Goal: Use online tool/utility

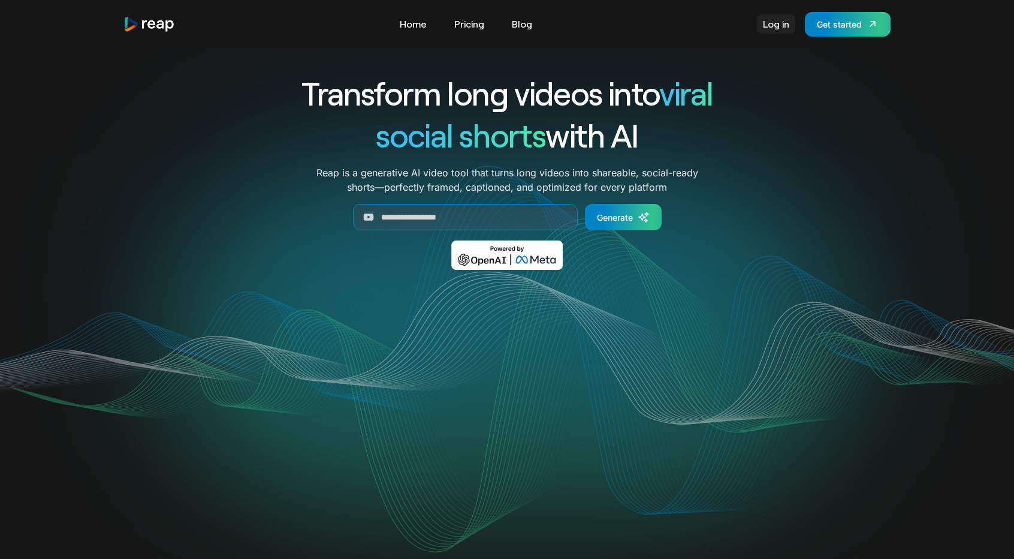
click at [767, 25] on link "Log in" at bounding box center [776, 23] width 38 height 19
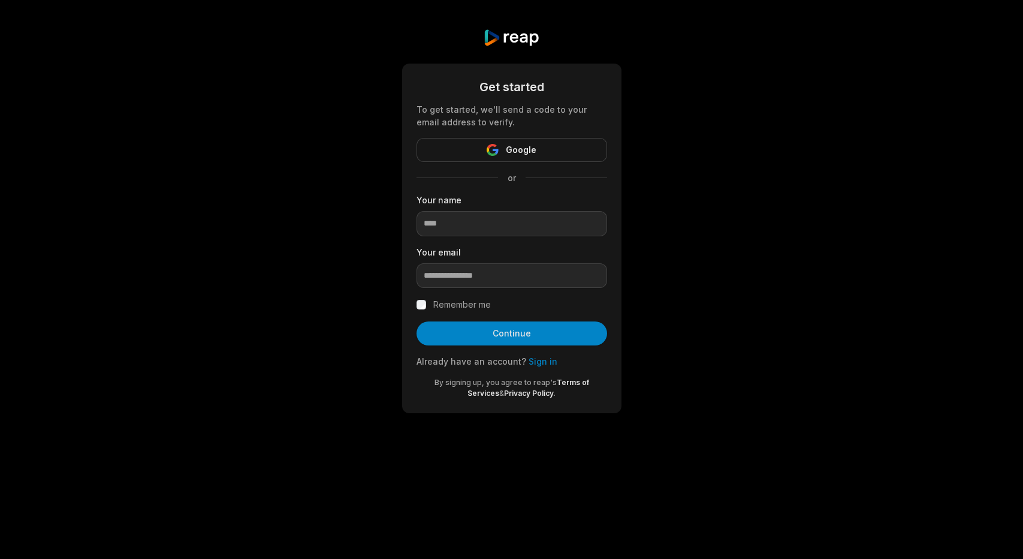
click at [529, 146] on span "Google" at bounding box center [521, 150] width 31 height 14
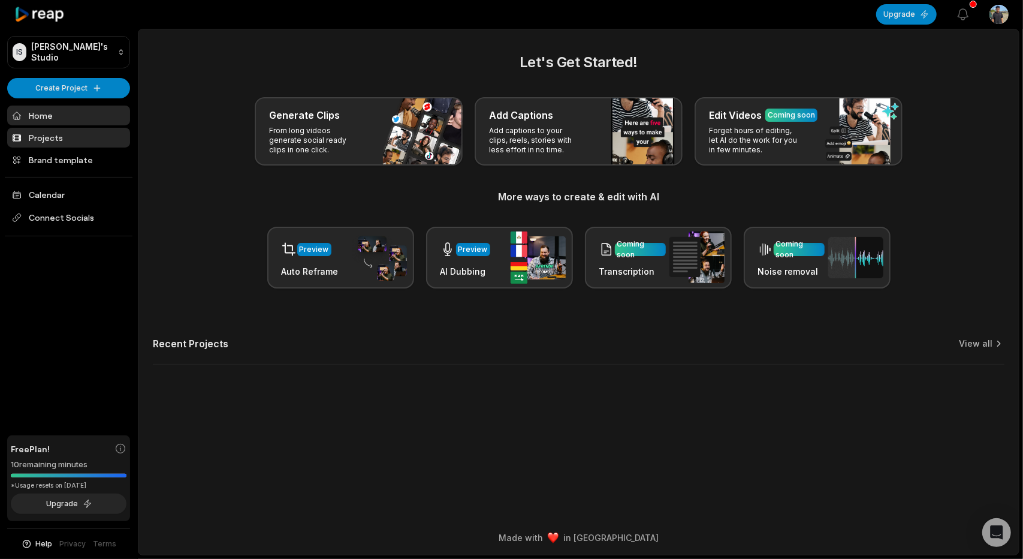
click at [71, 140] on link "Projects" at bounding box center [68, 138] width 123 height 20
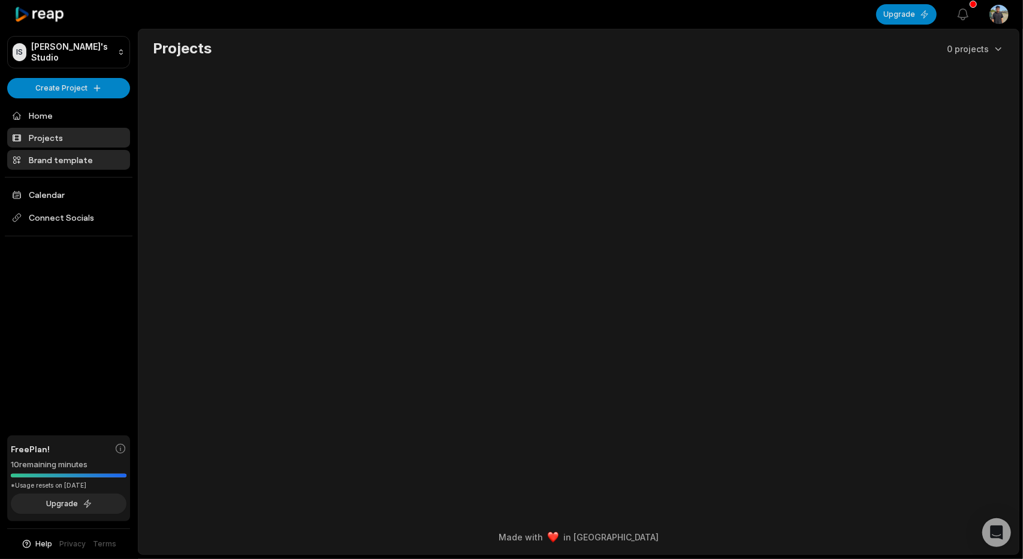
click at [81, 165] on link "Brand template" at bounding box center [68, 160] width 123 height 20
click at [100, 118] on link "Home" at bounding box center [68, 116] width 123 height 20
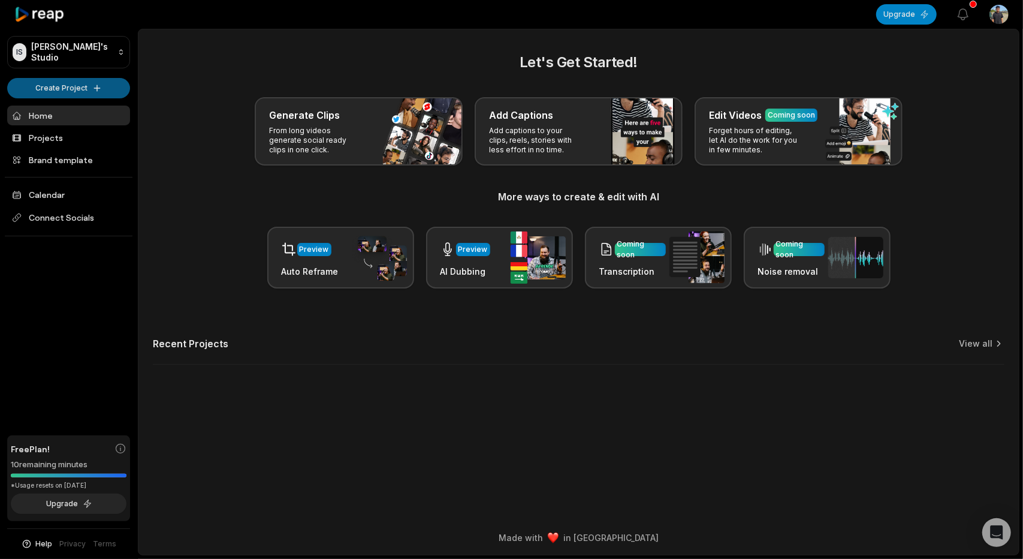
click at [90, 82] on html "IS [PERSON_NAME]'s Studio Create Project Home Projects Brand template Calendar …" at bounding box center [511, 279] width 1023 height 559
click at [94, 80] on html "IS [PERSON_NAME]'s Studio Create Project Home Projects Brand template Calendar …" at bounding box center [511, 279] width 1023 height 559
click at [83, 83] on html "IS [PERSON_NAME]'s Studio Create Project Home Projects Brand template Calendar …" at bounding box center [511, 279] width 1023 height 559
click at [80, 113] on link "Create Clips" at bounding box center [68, 113] width 117 height 20
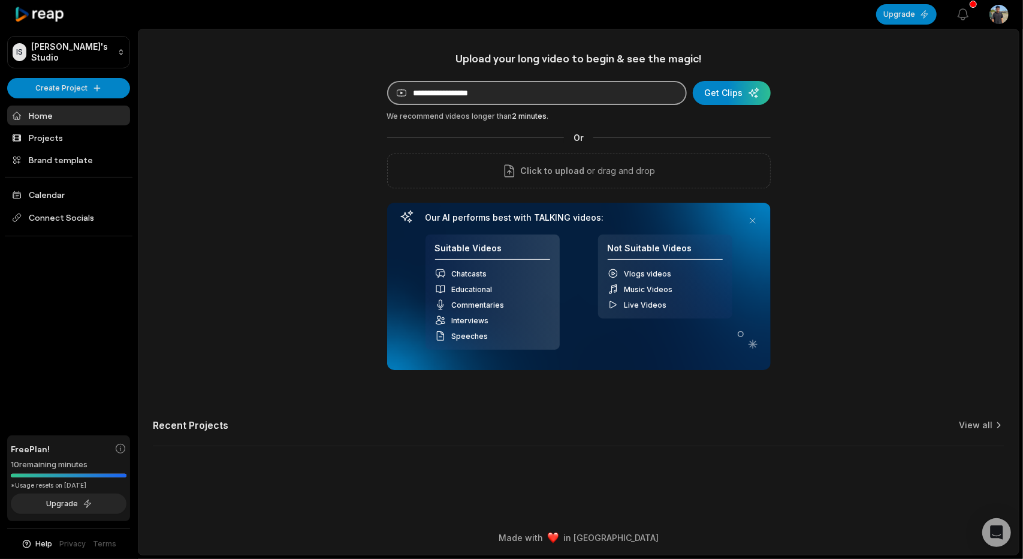
click at [507, 98] on input at bounding box center [537, 93] width 300 height 24
paste input "**********"
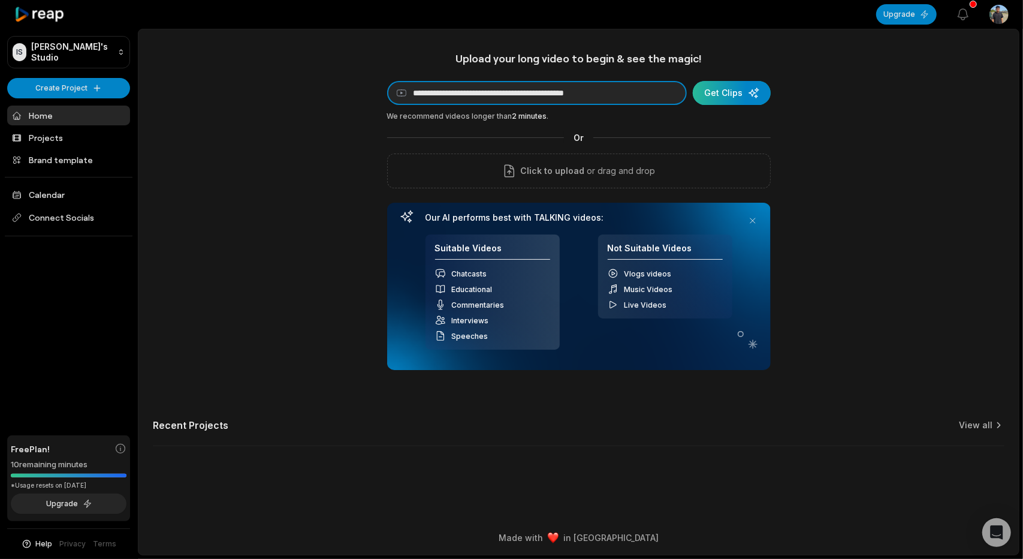
type input "**********"
drag, startPoint x: 731, startPoint y: 103, endPoint x: 735, endPoint y: 97, distance: 6.8
click at [735, 97] on div "submit" at bounding box center [732, 93] width 78 height 24
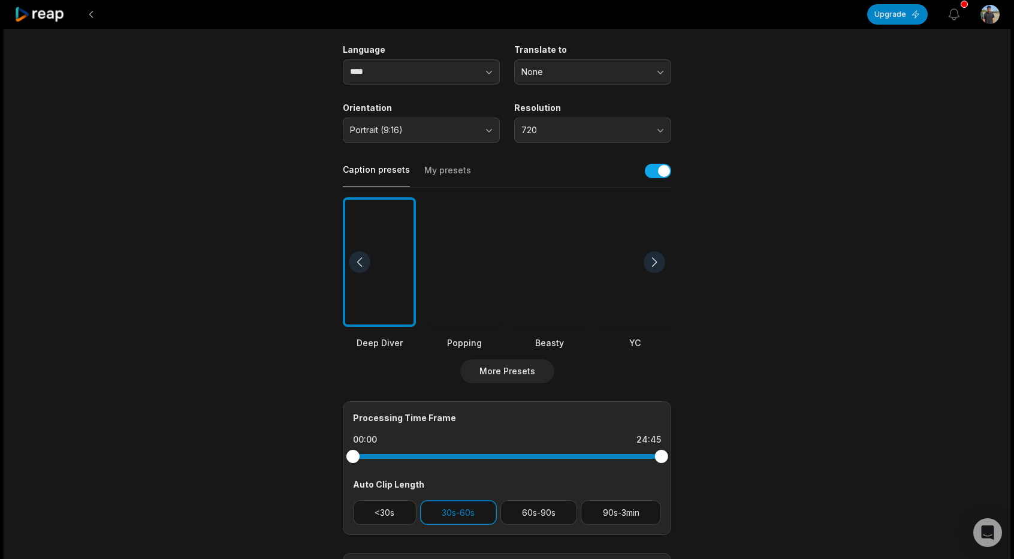
scroll to position [180, 0]
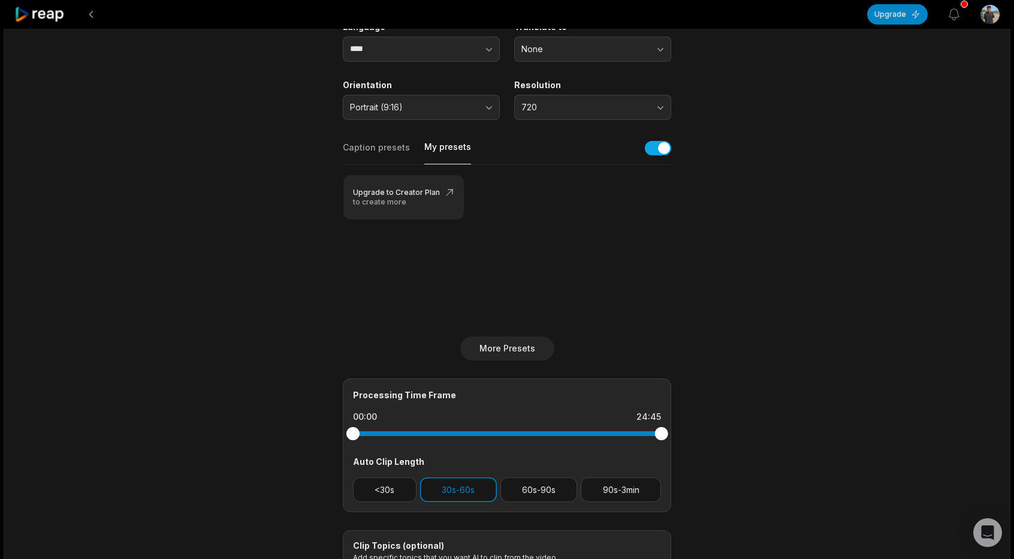
click at [438, 144] on button "My presets" at bounding box center [448, 152] width 47 height 23
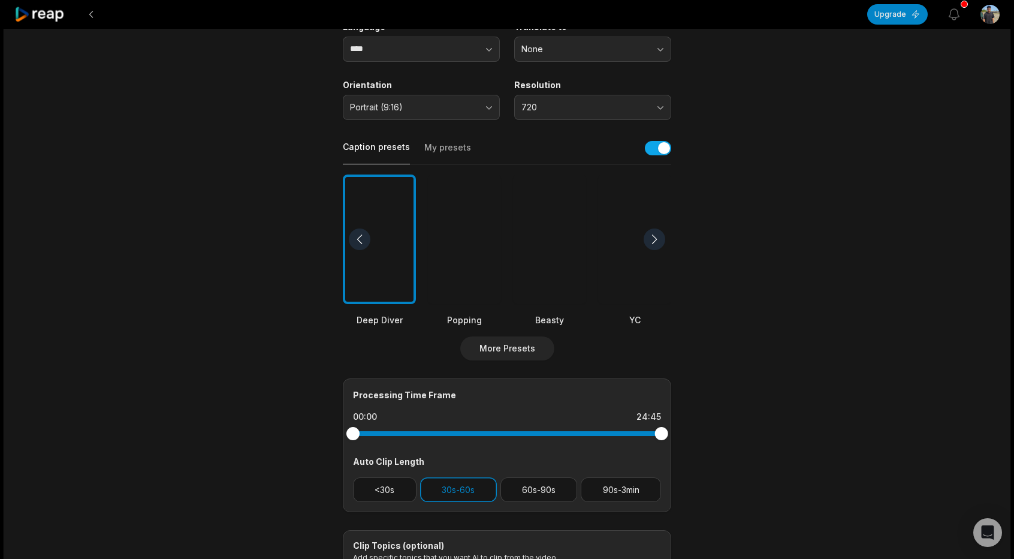
click at [390, 148] on button "Caption presets" at bounding box center [376, 152] width 67 height 23
click at [651, 152] on button "button" at bounding box center [658, 148] width 26 height 14
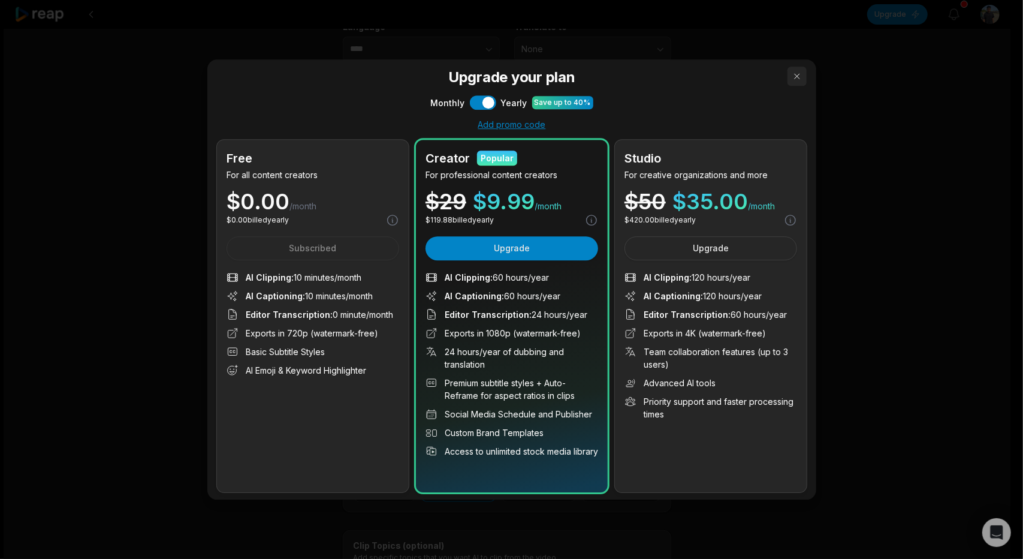
click at [790, 73] on button "button" at bounding box center [797, 76] width 19 height 19
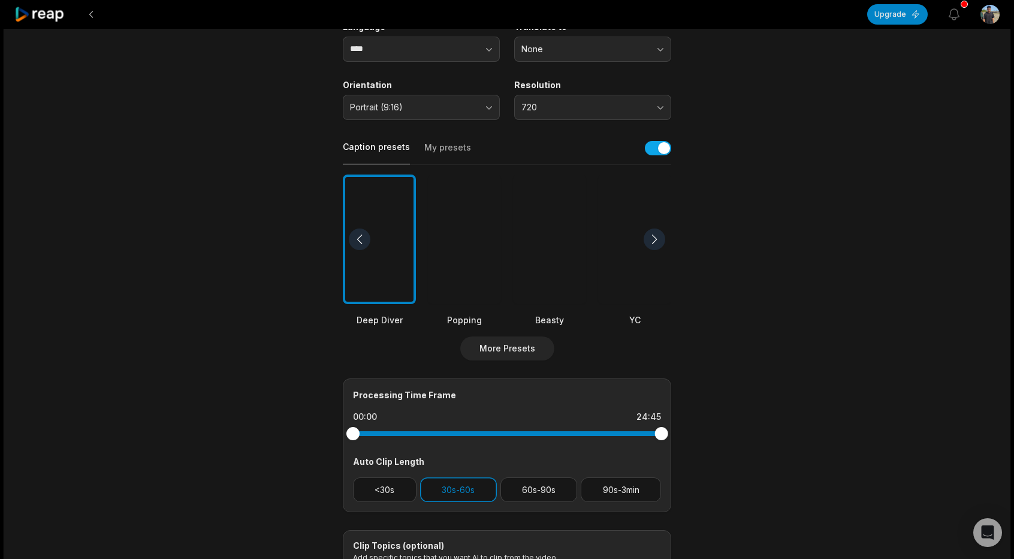
click at [358, 237] on div at bounding box center [360, 239] width 22 height 22
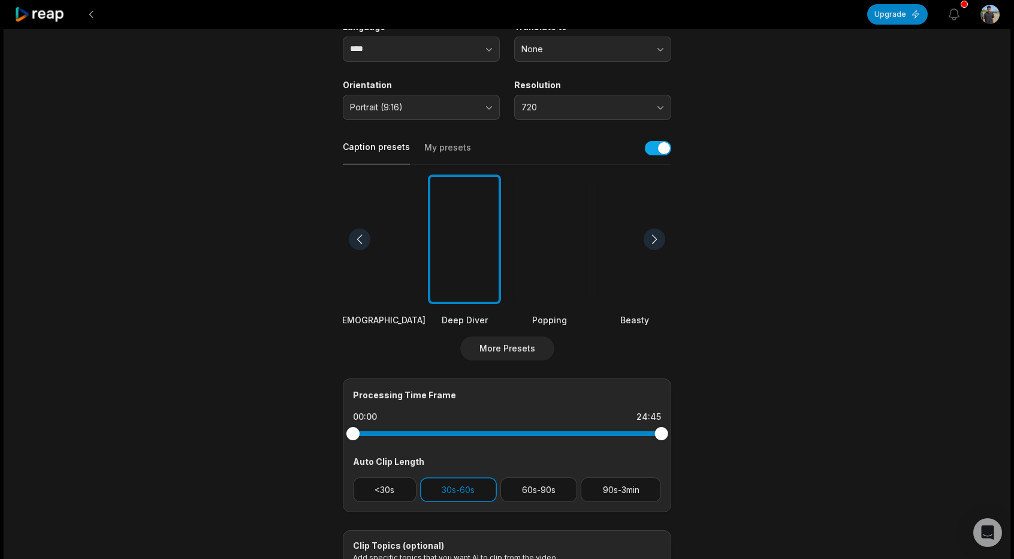
click at [360, 236] on div at bounding box center [360, 239] width 22 height 22
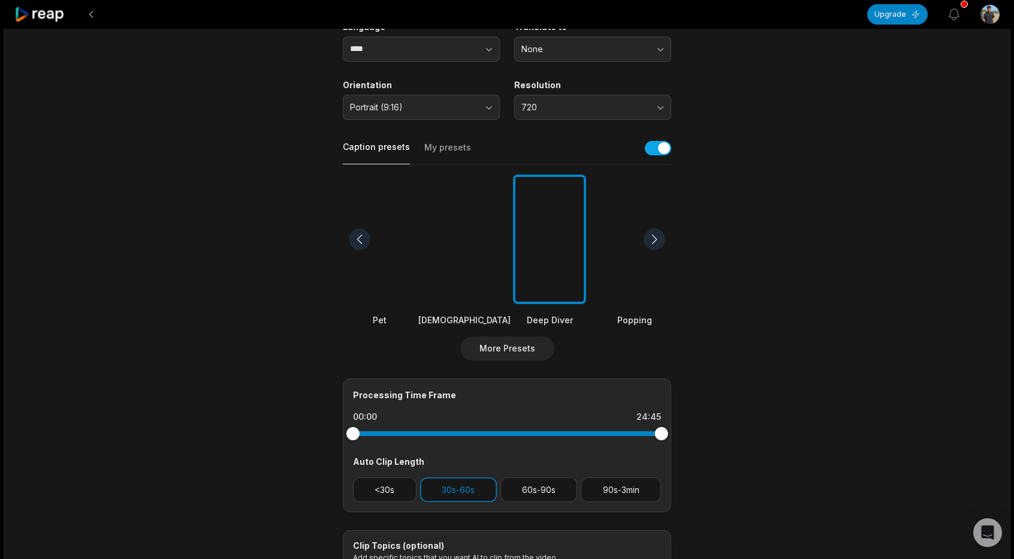
click at [359, 240] on div at bounding box center [360, 239] width 22 height 22
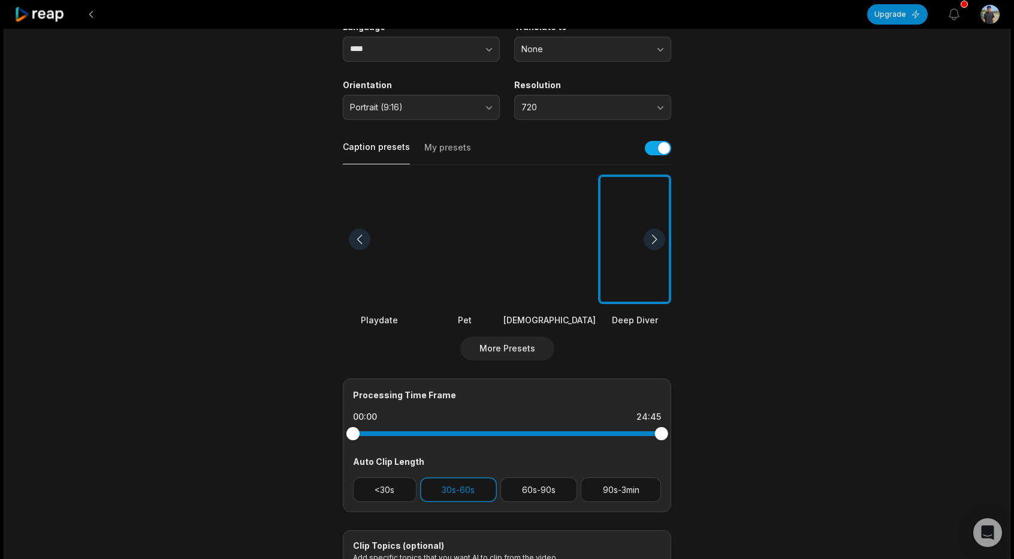
click at [362, 238] on div at bounding box center [360, 239] width 22 height 22
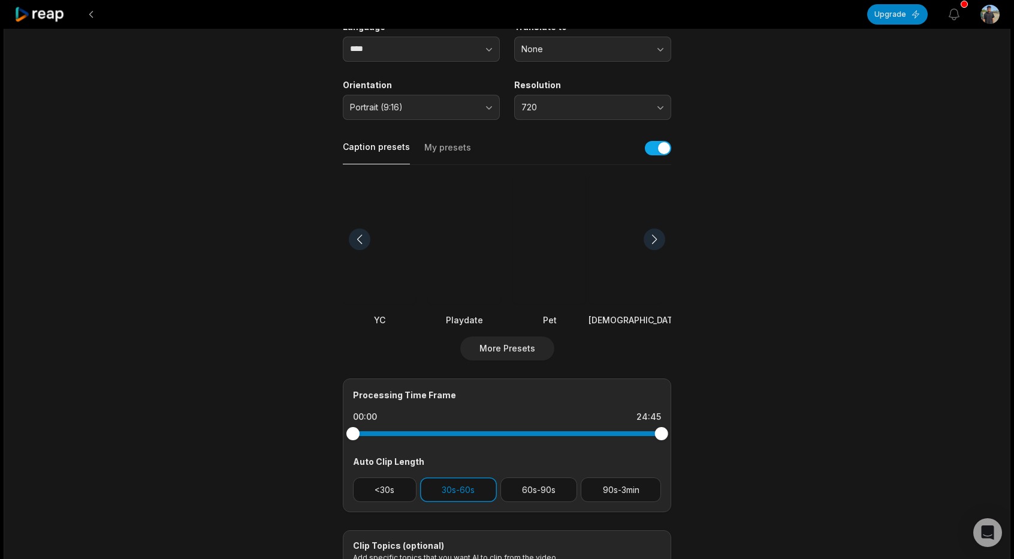
click at [362, 238] on div at bounding box center [360, 239] width 22 height 22
click at [361, 238] on div at bounding box center [360, 239] width 22 height 22
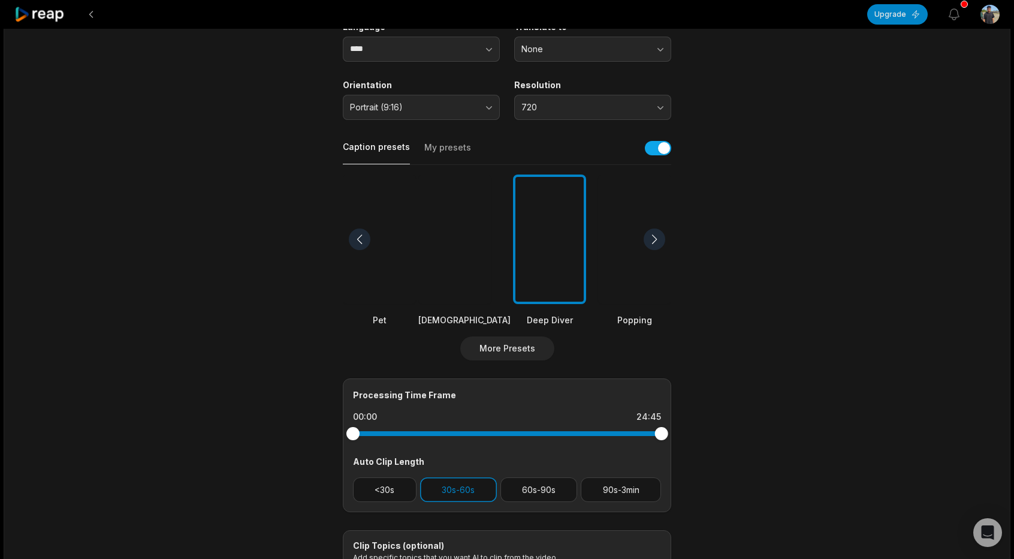
click at [652, 241] on div at bounding box center [655, 239] width 22 height 22
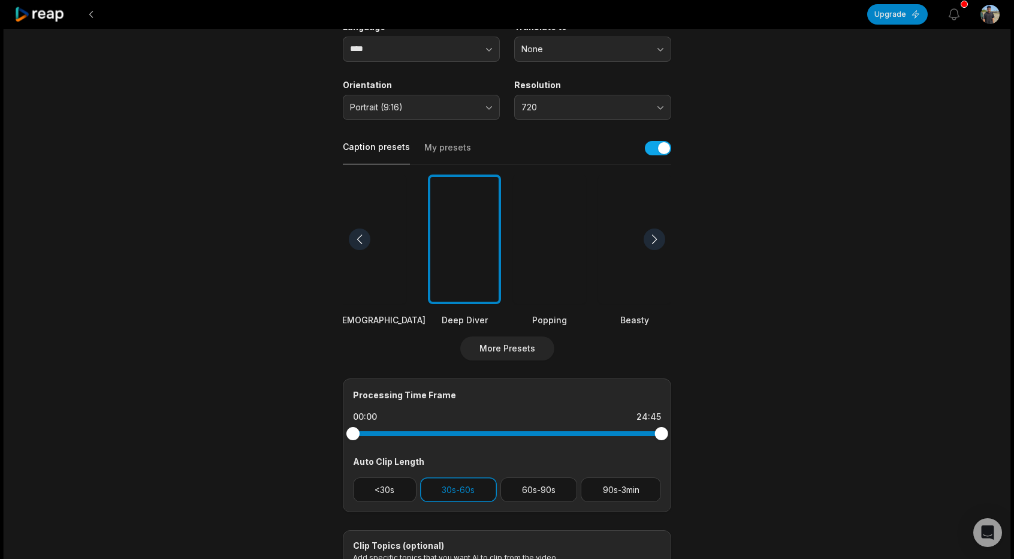
click at [557, 245] on div at bounding box center [549, 239] width 73 height 130
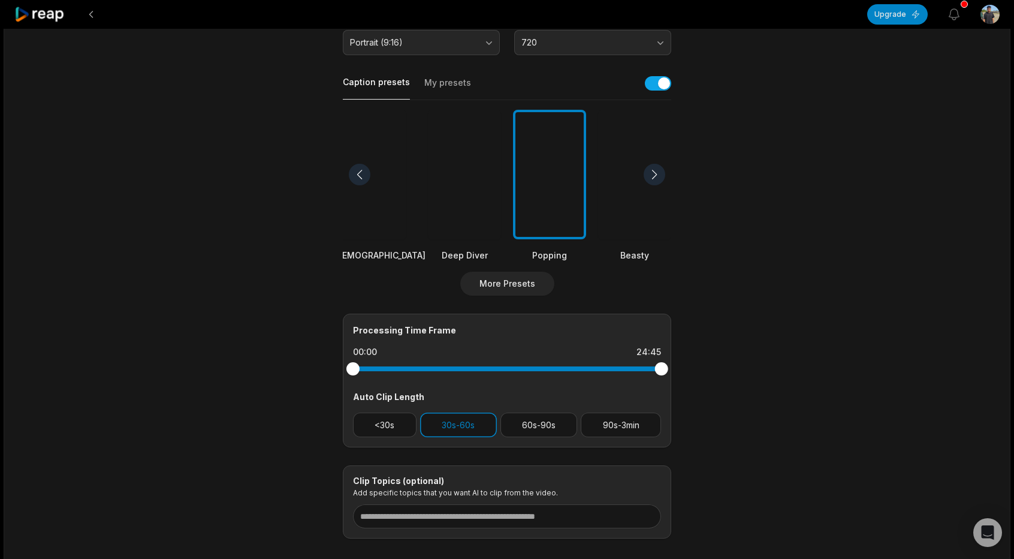
scroll to position [300, 0]
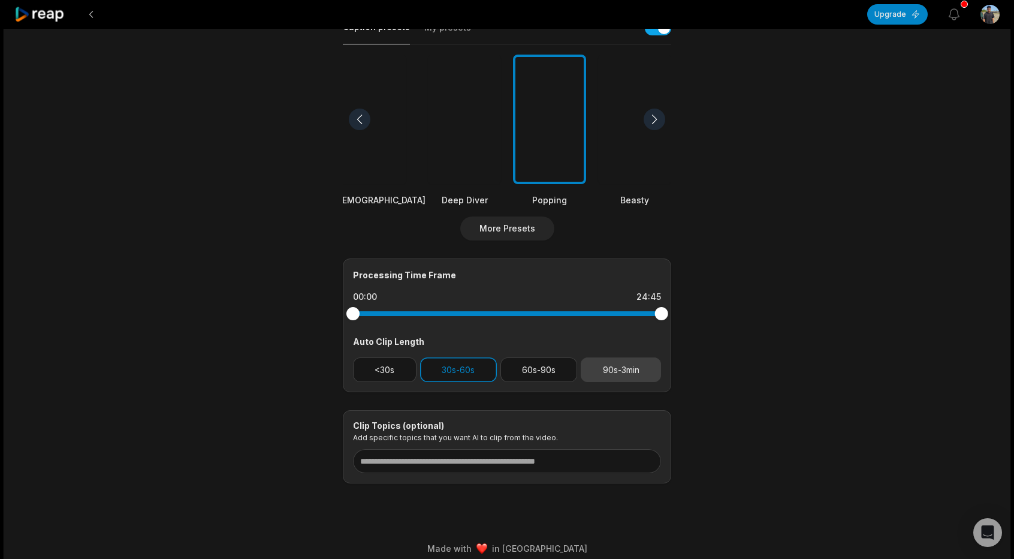
click at [609, 369] on button "90s-3min" at bounding box center [621, 369] width 80 height 25
click at [463, 359] on button "30s-60s" at bounding box center [458, 369] width 77 height 25
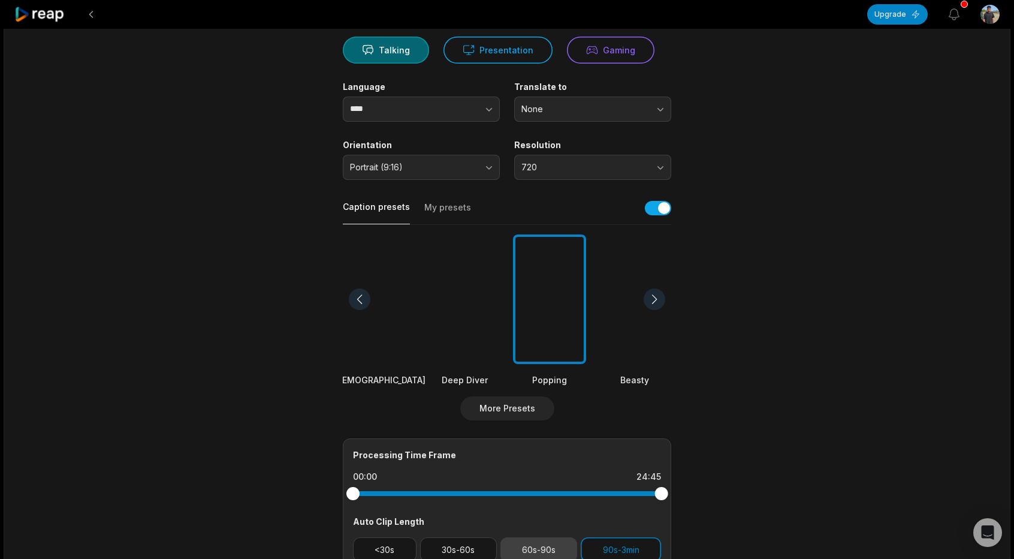
scroll to position [0, 0]
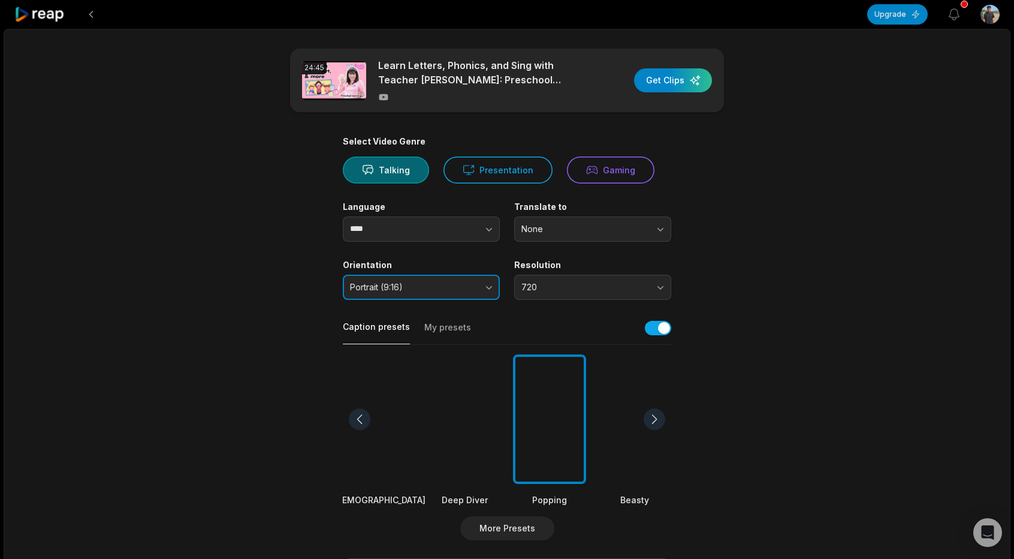
click at [453, 284] on span "Portrait (9:16)" at bounding box center [413, 287] width 126 height 11
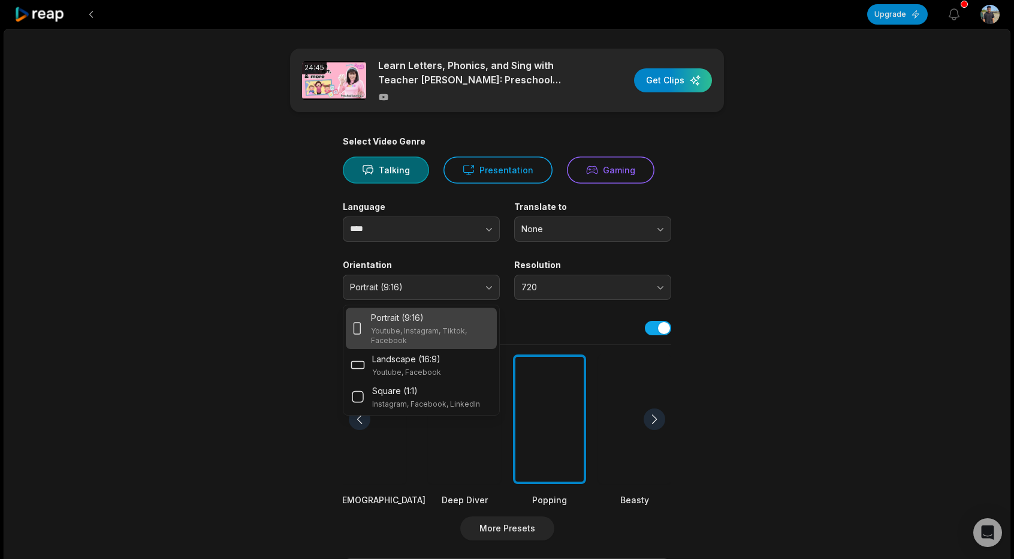
click at [475, 317] on div "Portrait (9:16)" at bounding box center [431, 317] width 121 height 13
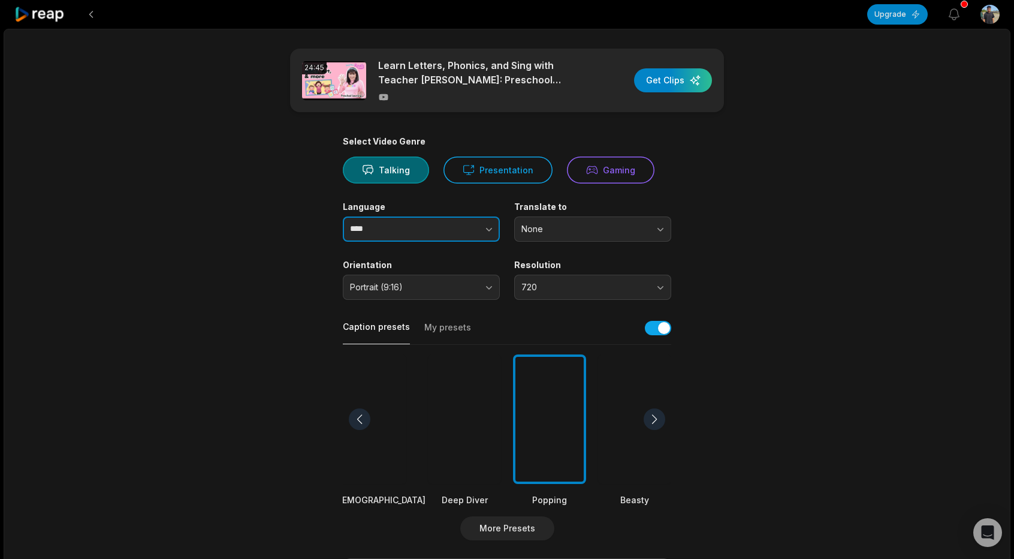
click at [471, 228] on button "button" at bounding box center [466, 228] width 68 height 25
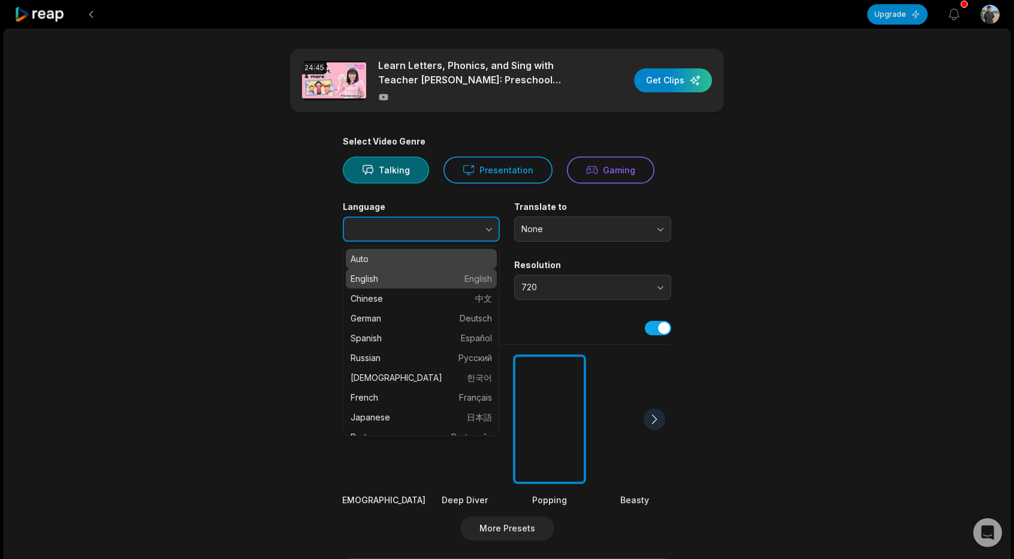
type input "*******"
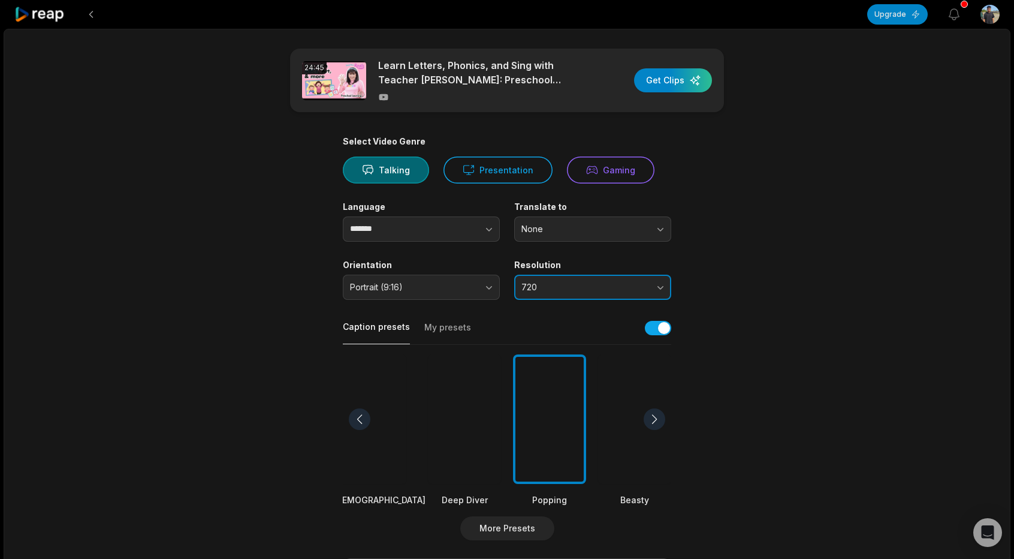
click at [656, 290] on button "720" at bounding box center [592, 287] width 157 height 25
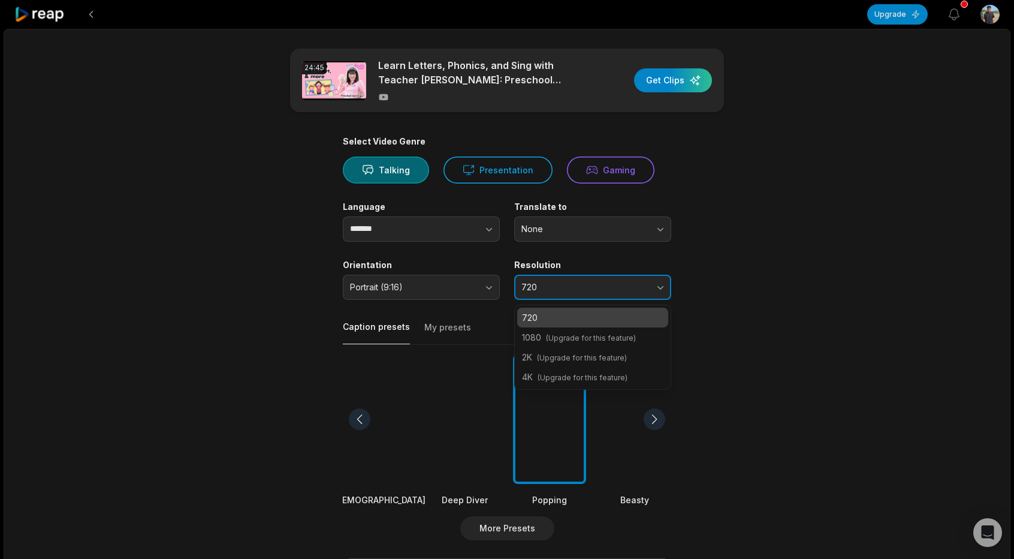
click at [658, 287] on button "720" at bounding box center [592, 287] width 157 height 25
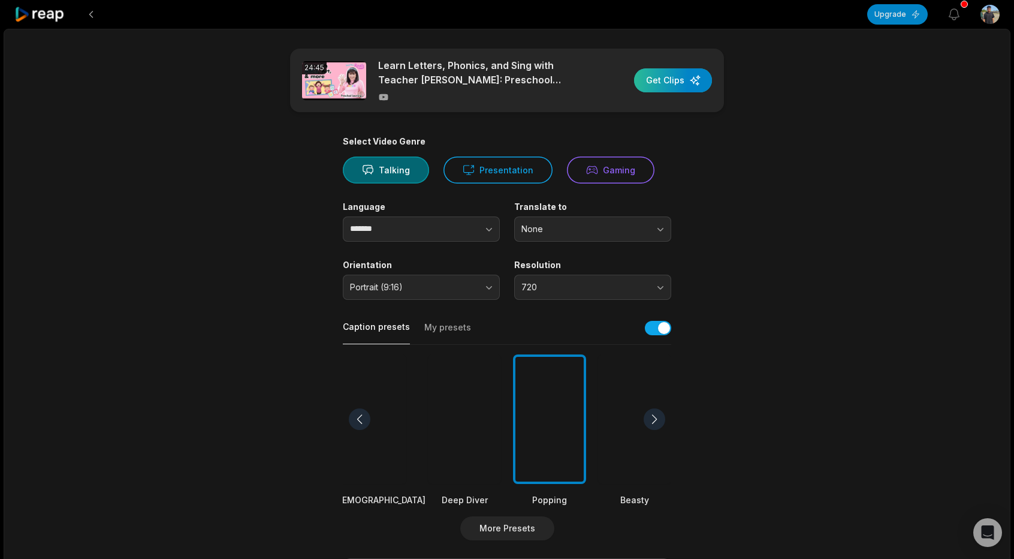
click at [666, 81] on div "button" at bounding box center [673, 80] width 78 height 24
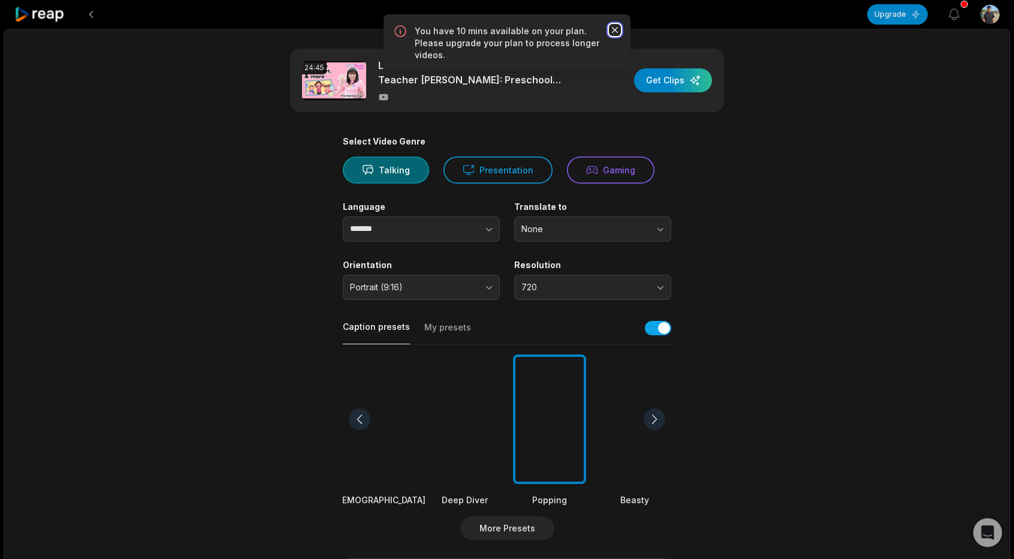
click at [615, 27] on icon "button" at bounding box center [615, 30] width 12 height 12
